Goal: Task Accomplishment & Management: Manage account settings

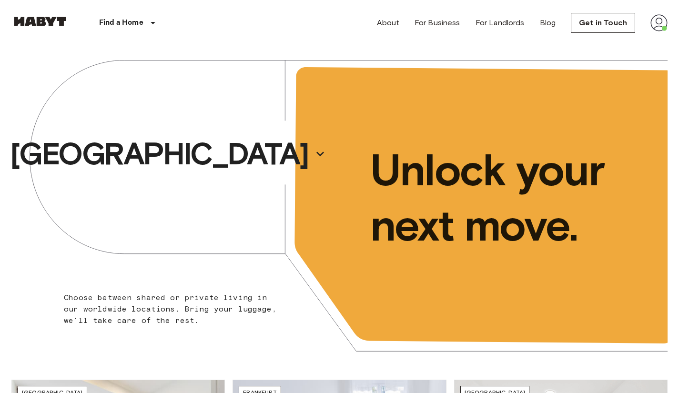
click at [657, 25] on img at bounding box center [658, 22] width 17 height 17
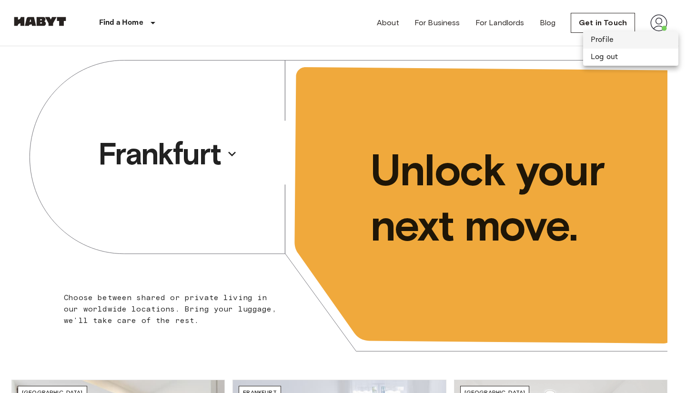
click at [600, 41] on li "Profile" at bounding box center [630, 39] width 95 height 17
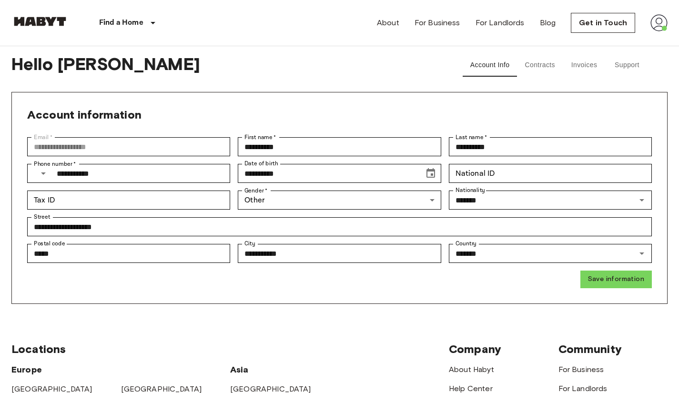
click at [625, 70] on button "Support" at bounding box center [626, 65] width 43 height 23
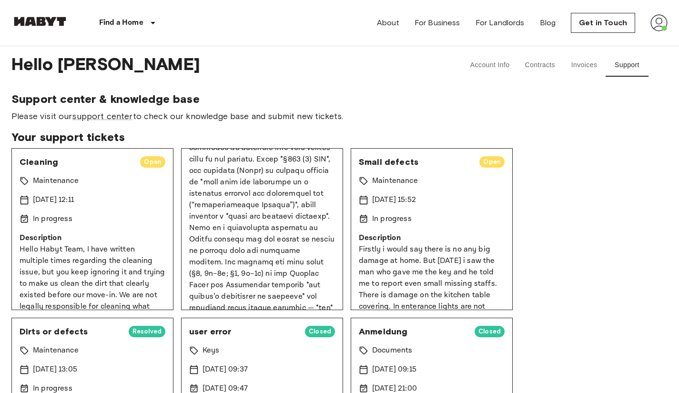
click at [30, 21] on img at bounding box center [39, 22] width 57 height 10
